Goal: Task Accomplishment & Management: Manage account settings

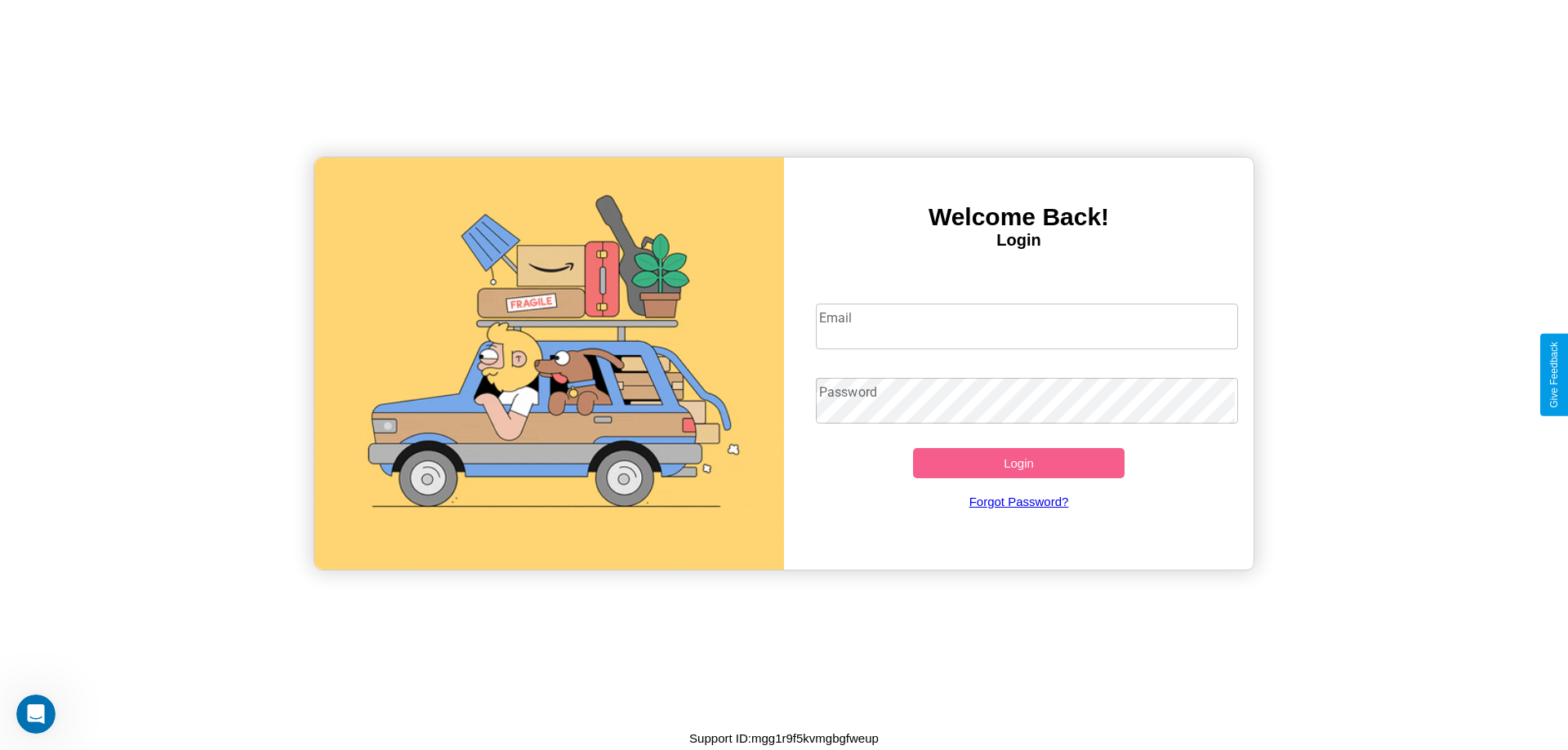
click at [1027, 325] on input "Email" at bounding box center [1028, 326] width 423 height 46
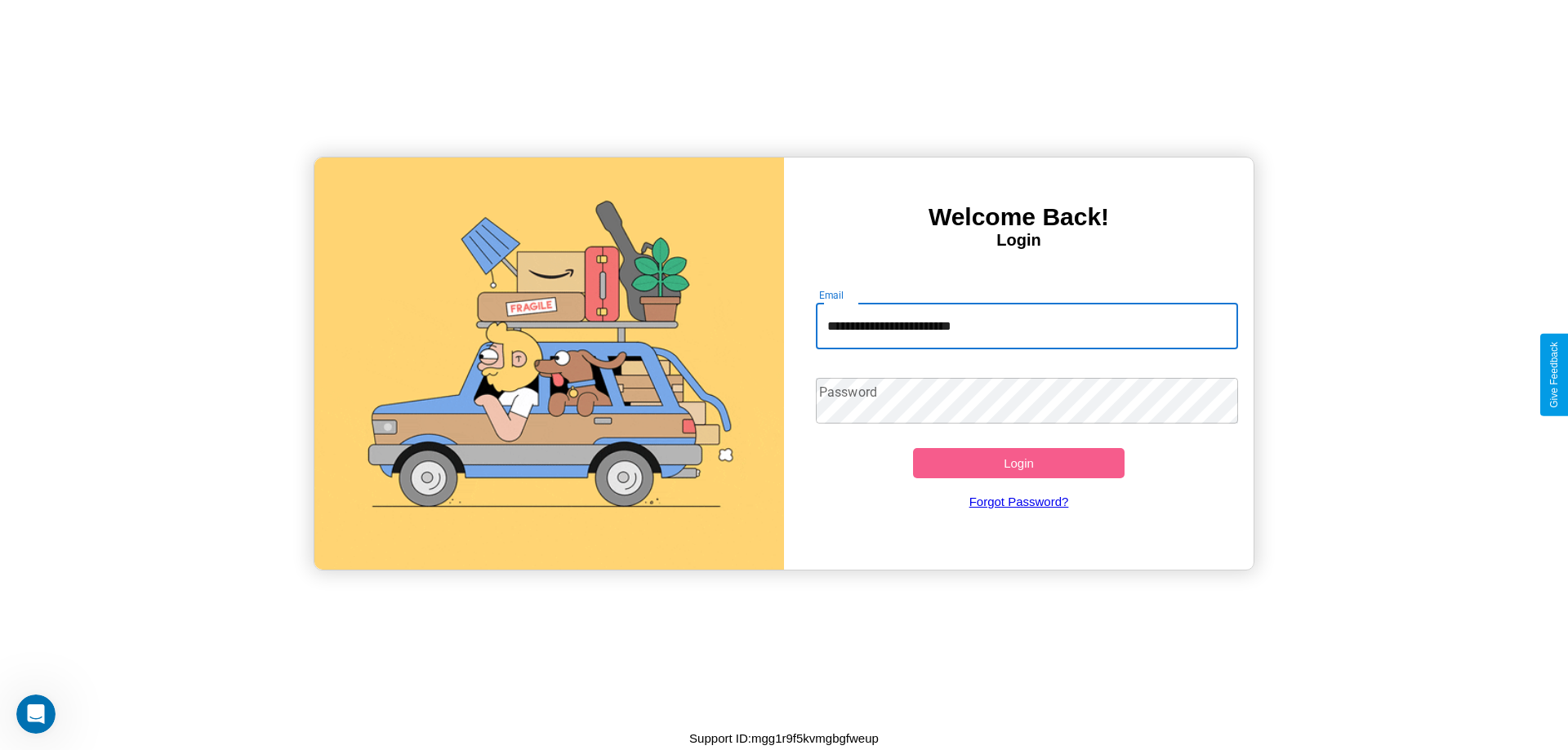
type input "**********"
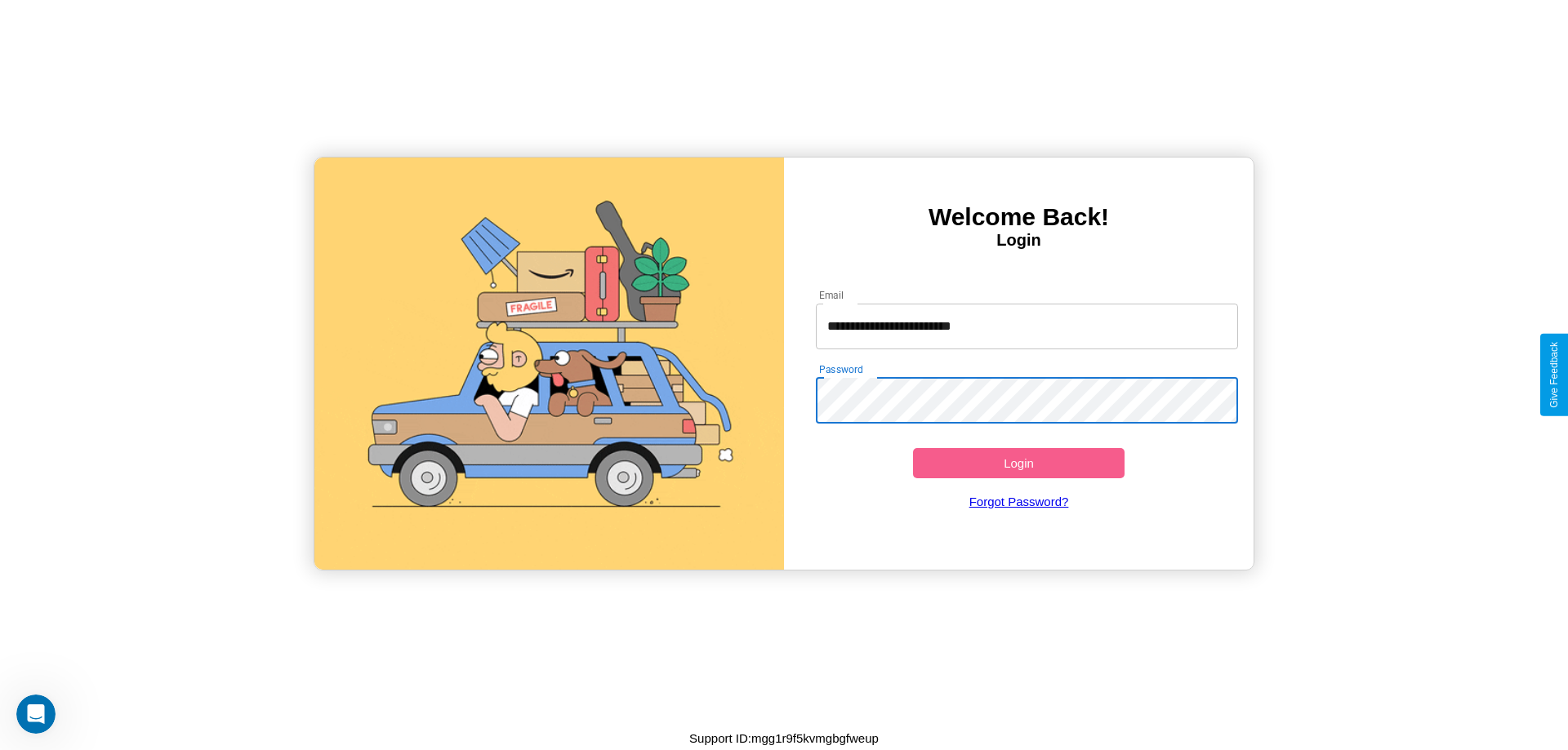
click at [1018, 463] on button "Login" at bounding box center [1018, 463] width 212 height 30
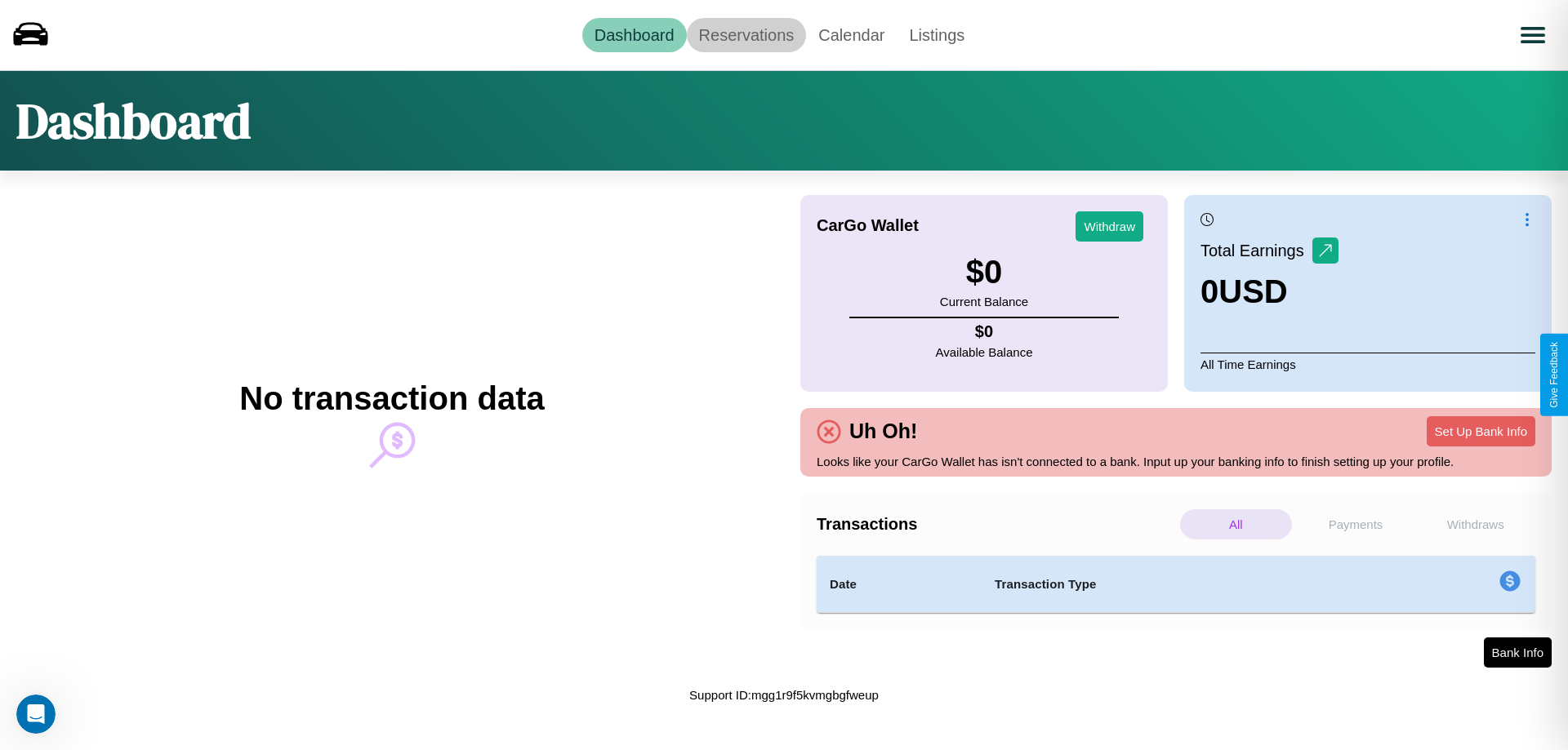
click at [745, 34] on link "Reservations" at bounding box center [747, 35] width 120 height 34
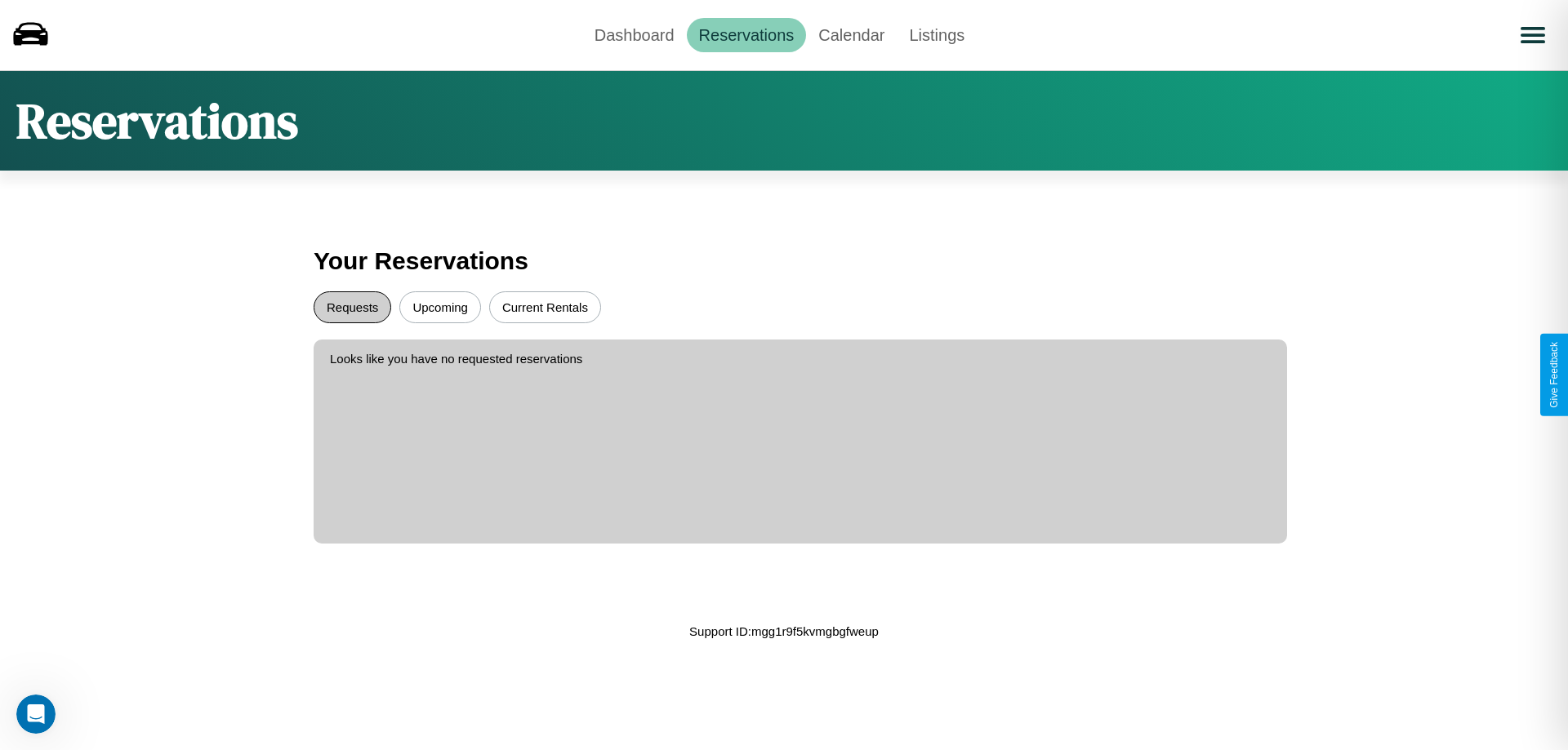
click at [352, 307] on button "Requests" at bounding box center [352, 307] width 77 height 32
click at [441, 307] on button "Upcoming" at bounding box center [440, 307] width 82 height 32
